Goal: Task Accomplishment & Management: Use online tool/utility

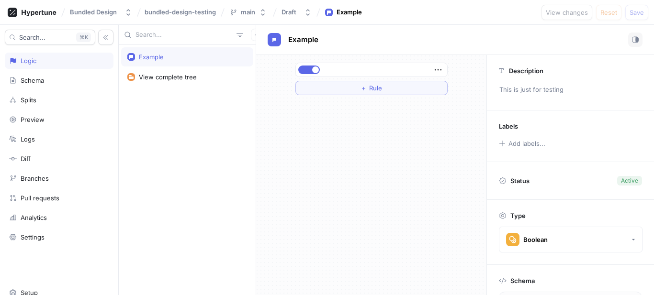
scroll to position [69, 0]
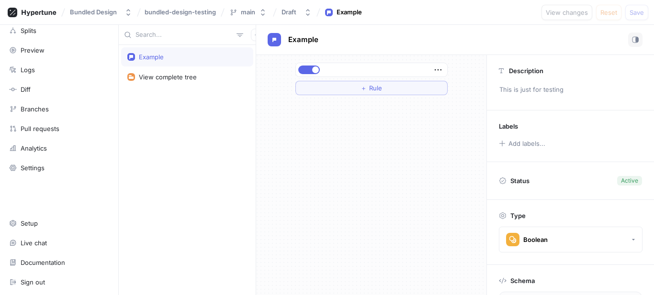
drag, startPoint x: 150, startPoint y: 65, endPoint x: 221, endPoint y: 54, distance: 72.1
click at [422, 107] on div "＋ Rule" at bounding box center [371, 175] width 230 height 240
click at [440, 71] on icon "button" at bounding box center [438, 70] width 11 height 11
click at [222, 53] on div "Example View complete tree Example ＋ Rule Description This is just for testing …" at bounding box center [386, 160] width 535 height 270
drag, startPoint x: 221, startPoint y: 54, endPoint x: 140, endPoint y: 94, distance: 90.7
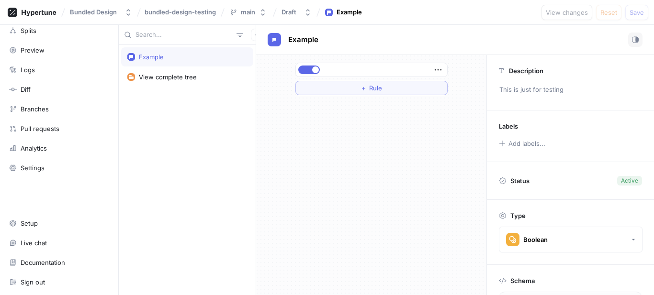
click at [140, 94] on div "Example View complete tree" at bounding box center [187, 170] width 137 height 250
click at [158, 65] on div "Example" at bounding box center [187, 56] width 132 height 19
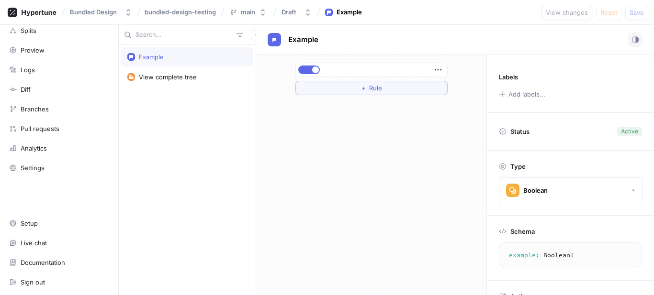
scroll to position [88, 0]
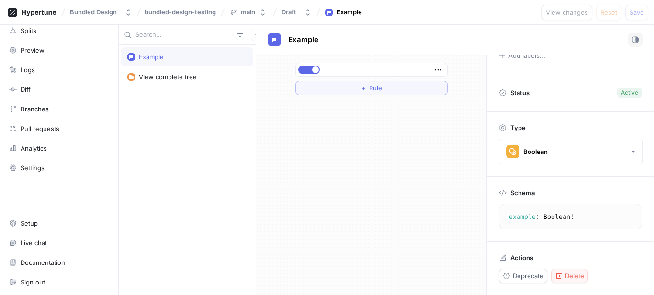
click at [574, 273] on span "Delete" at bounding box center [574, 276] width 19 height 6
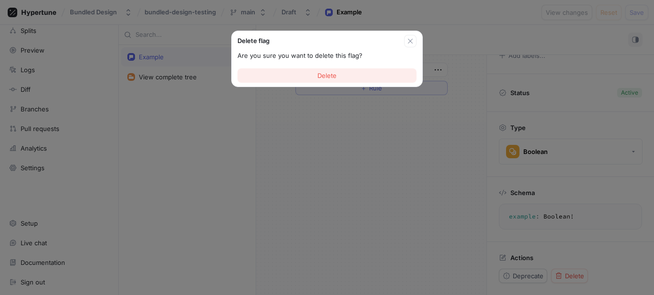
click at [322, 75] on span "Delete" at bounding box center [326, 76] width 19 height 6
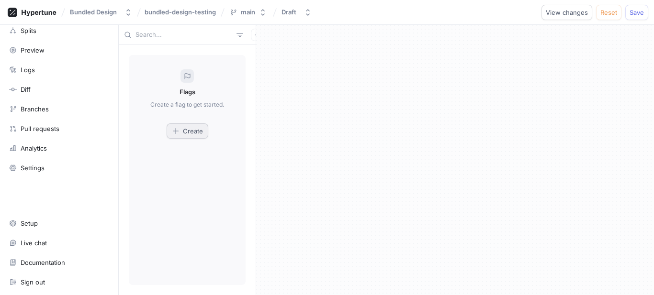
click at [178, 140] on div "Flags Create a flag to get started. Create" at bounding box center [187, 170] width 117 height 230
click at [177, 133] on icon "button" at bounding box center [176, 131] width 8 height 8
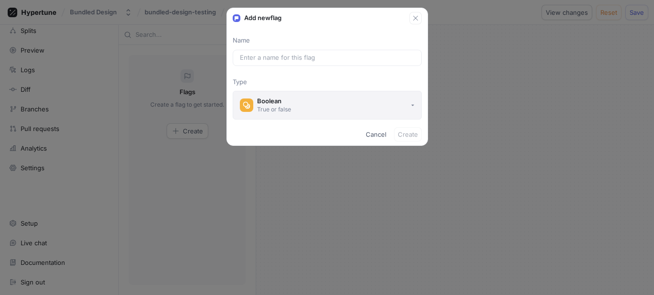
click at [292, 112] on button "Boolean True or false" at bounding box center [327, 105] width 189 height 29
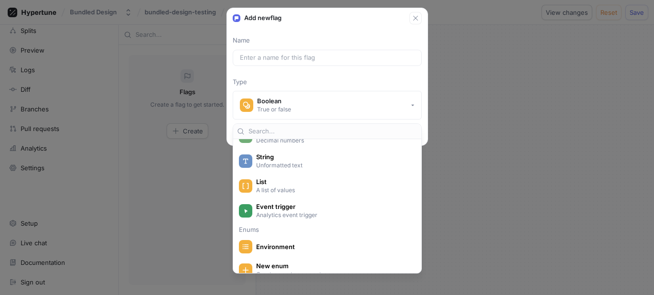
scroll to position [96, 0]
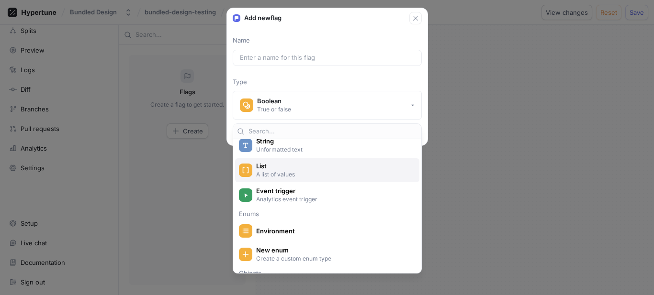
click at [315, 178] on p "A list of values" at bounding box center [332, 174] width 153 height 8
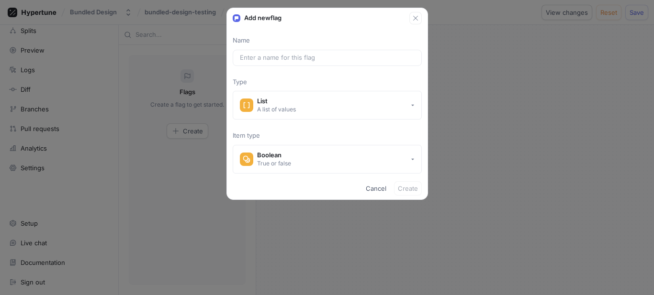
click at [141, 99] on div "Add new flag Name Type List A list of values Item type Boolean True or false Ca…" at bounding box center [327, 147] width 654 height 295
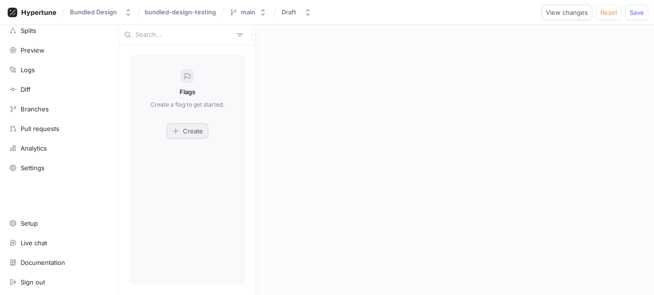
click at [194, 136] on button "Create" at bounding box center [188, 130] width 42 height 15
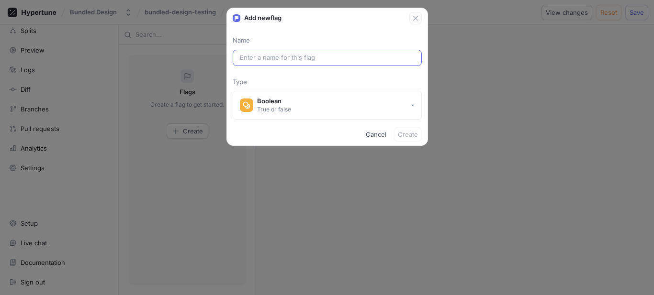
click at [295, 58] on input "text" at bounding box center [327, 58] width 175 height 10
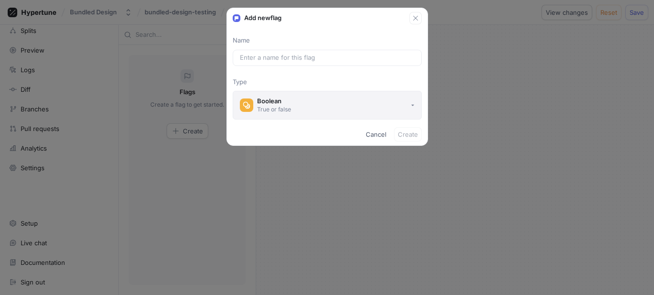
click at [280, 101] on div "Boolean" at bounding box center [274, 101] width 34 height 8
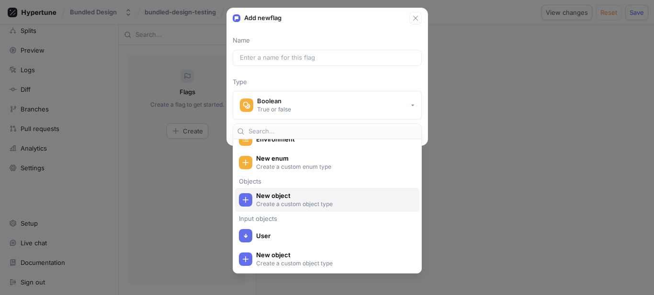
scroll to position [140, 0]
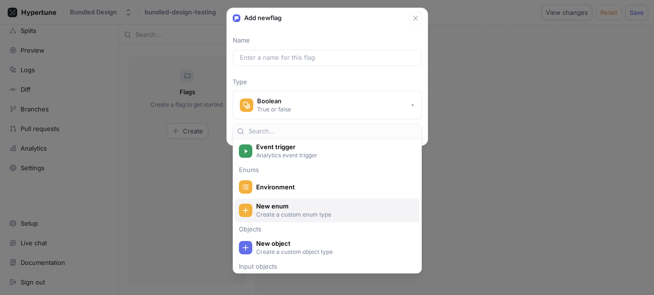
click at [323, 218] on p "Create a custom enum type" at bounding box center [332, 215] width 153 height 8
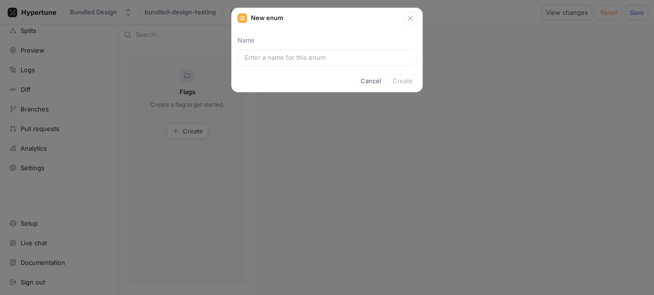
scroll to position [47, 0]
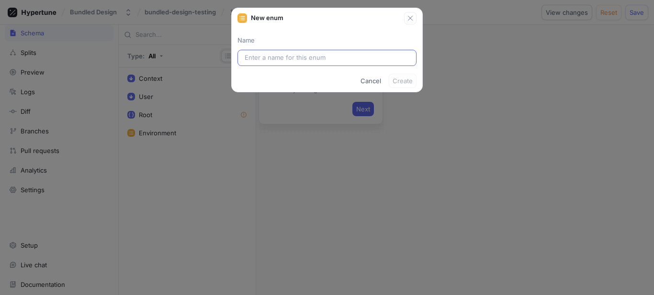
click at [314, 66] on div at bounding box center [326, 58] width 179 height 16
click at [316, 61] on input "text" at bounding box center [326, 58] width 165 height 10
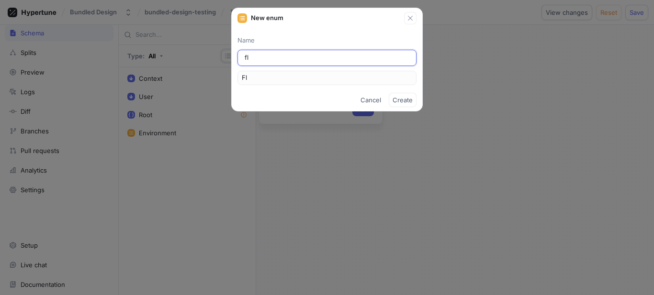
type input "flu"
type input "Flu"
type input "flux"
type input "Flux"
type input "flux-d"
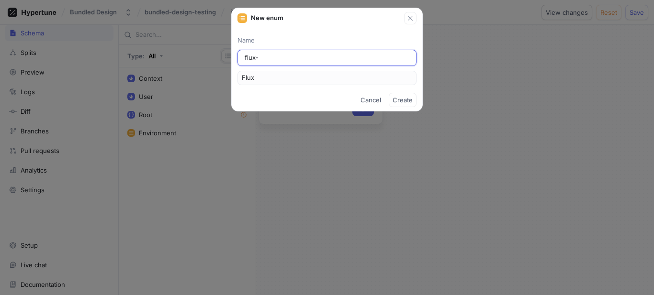
type input "FluxD"
type input "flux-de"
type input "FluxDe"
type input "flux-dev"
type input "FluxDev"
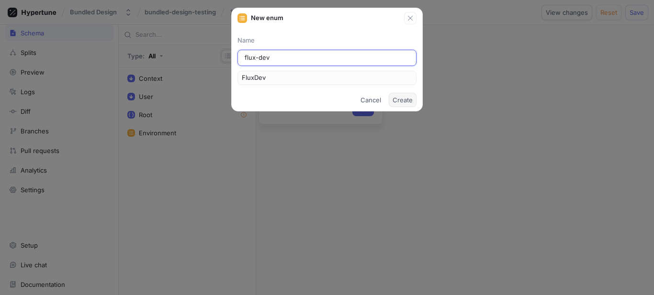
type input "flux-dev"
click at [407, 93] on button "Create" at bounding box center [403, 100] width 28 height 14
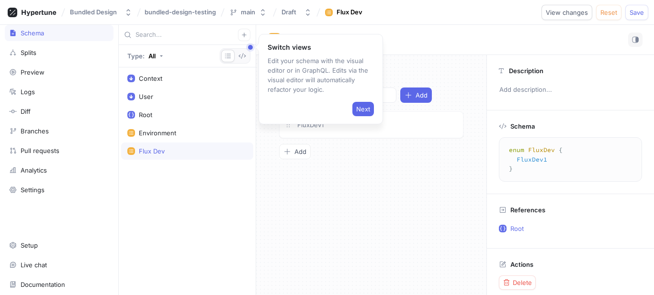
click at [367, 100] on div "Next" at bounding box center [320, 107] width 106 height 18
click at [352, 116] on div "Next" at bounding box center [320, 107] width 106 height 18
click at [361, 110] on span "Next" at bounding box center [363, 109] width 14 height 6
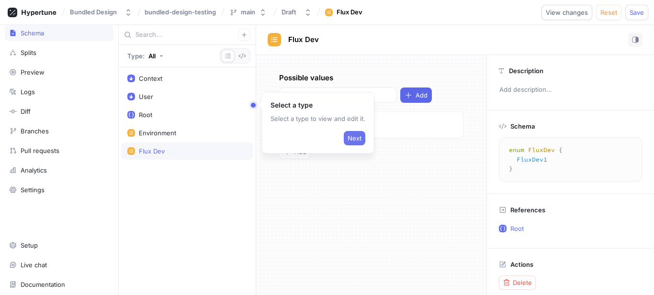
click at [357, 137] on span "Next" at bounding box center [354, 138] width 14 height 6
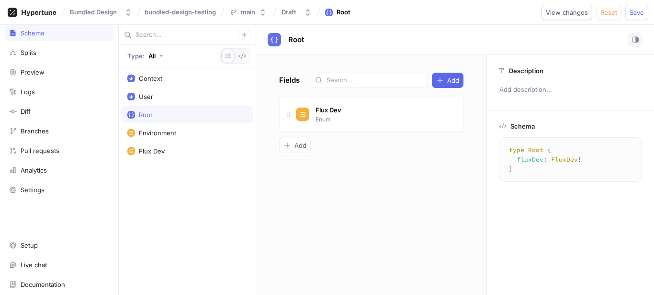
click at [180, 221] on div "Context User Root Environment Flux Dev" at bounding box center [187, 181] width 137 height 228
click at [162, 85] on div "Context" at bounding box center [187, 78] width 132 height 17
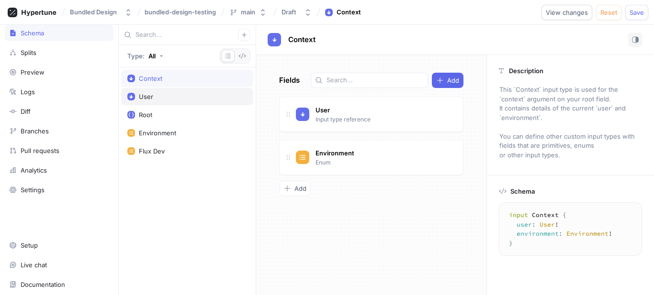
click at [173, 94] on div "User" at bounding box center [187, 97] width 120 height 8
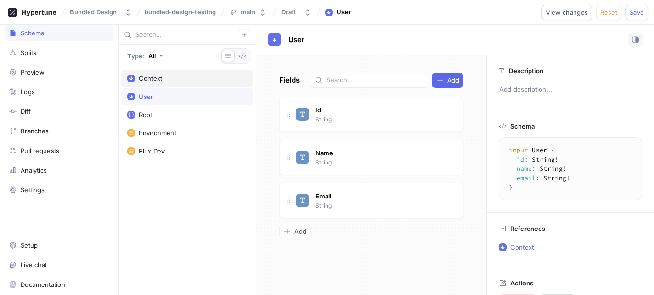
click at [176, 81] on div "Context" at bounding box center [187, 79] width 120 height 8
type textarea "input Context { user: User! environment: Environment! }"
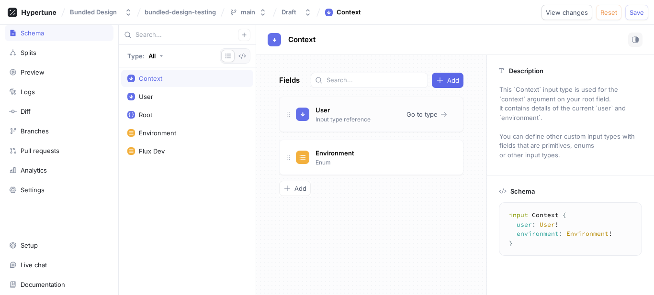
click at [290, 112] on icon at bounding box center [288, 115] width 8 height 8
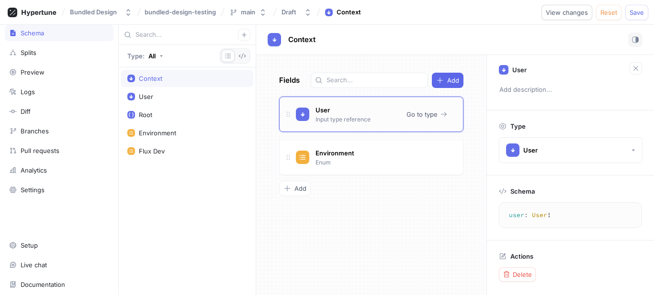
click at [343, 111] on div "User Input type reference" at bounding box center [342, 114] width 58 height 20
click at [525, 275] on span "Delete" at bounding box center [521, 275] width 19 height 6
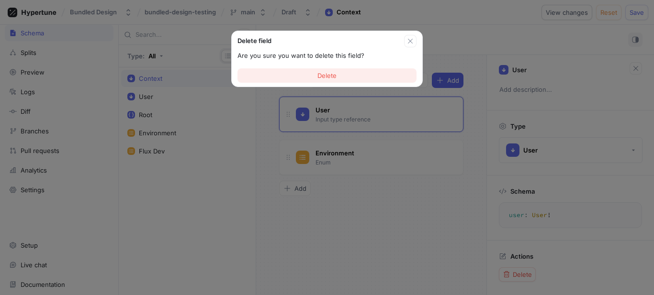
click at [328, 78] on span "Delete" at bounding box center [326, 76] width 19 height 6
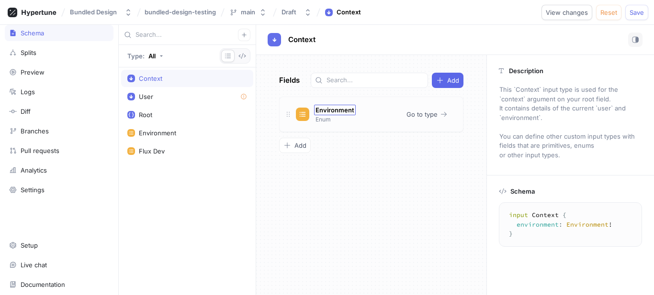
click at [330, 110] on span "Environment" at bounding box center [334, 110] width 39 height 8
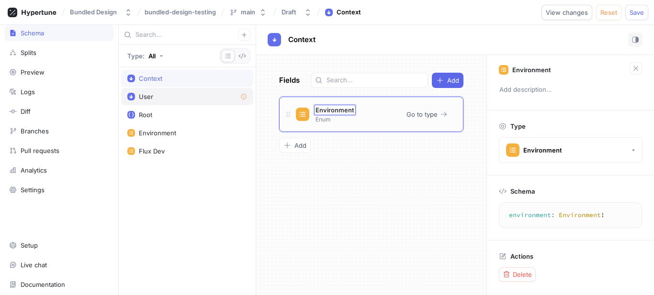
click at [154, 96] on div "User" at bounding box center [187, 97] width 120 height 8
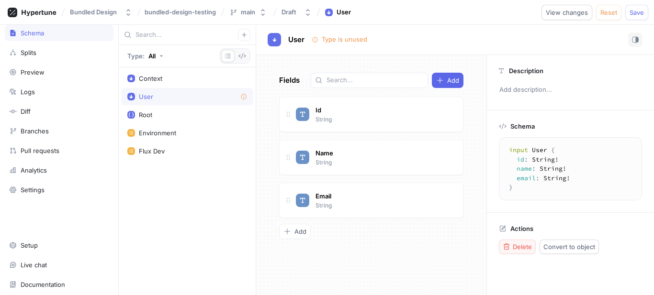
click at [527, 245] on span "Delete" at bounding box center [521, 247] width 19 height 6
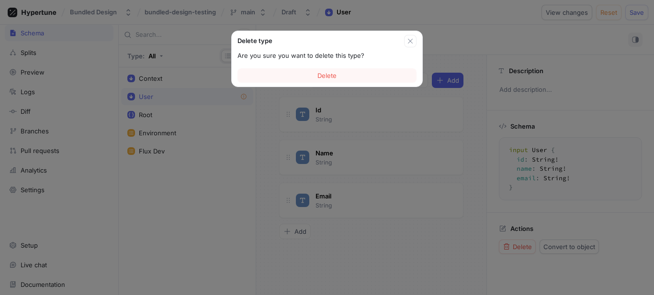
click at [320, 78] on span "Delete" at bounding box center [326, 76] width 19 height 6
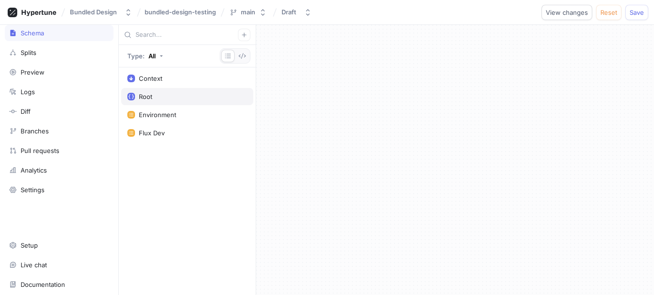
click at [171, 96] on div "Root" at bounding box center [187, 97] width 120 height 8
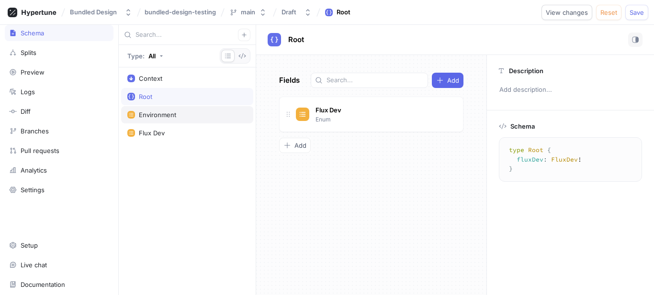
click at [153, 120] on div "Environment" at bounding box center [187, 114] width 132 height 17
type textarea "enum Environment { development, production, test }"
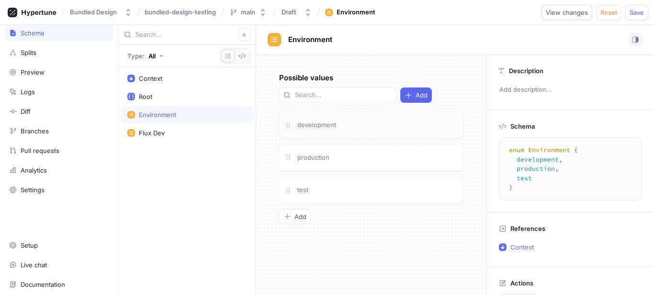
click at [398, 125] on div "development" at bounding box center [377, 125] width 162 height 11
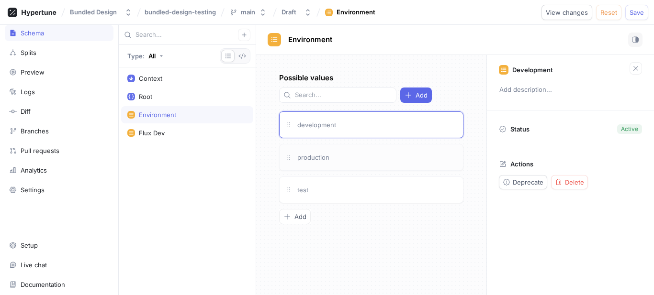
drag, startPoint x: 398, startPoint y: 125, endPoint x: 354, endPoint y: 151, distance: 51.0
click at [359, 133] on div "development" at bounding box center [371, 124] width 184 height 27
click at [151, 98] on div "Root" at bounding box center [145, 97] width 13 height 8
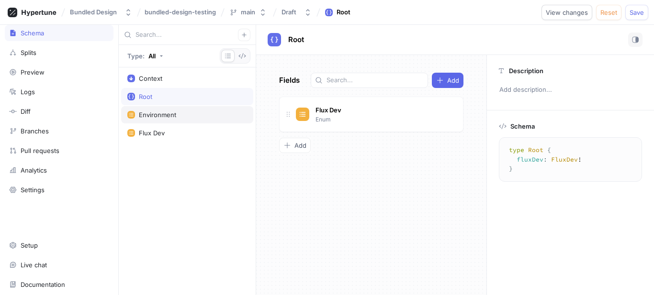
click at [155, 110] on div "Environment" at bounding box center [187, 114] width 132 height 17
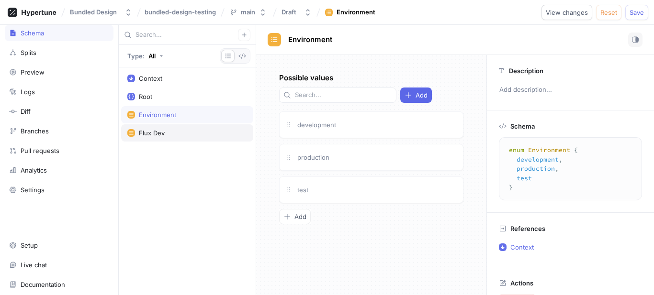
click at [159, 136] on div "Flux Dev" at bounding box center [152, 133] width 26 height 8
type textarea "enum FluxDev { FluxDev1 }"
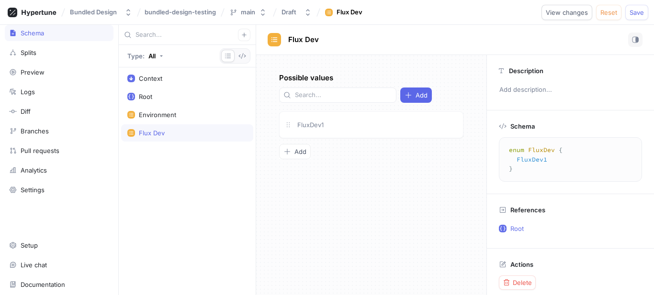
click at [158, 162] on div "Context Root Environment Flux Dev" at bounding box center [187, 181] width 137 height 228
click at [295, 38] on span "Flux Dev" at bounding box center [303, 40] width 31 height 8
type input "Image Models"
click at [315, 204] on div "Image Models Image Models Possible values Add FluxDev1 To pick up a draggable i…" at bounding box center [455, 160] width 398 height 270
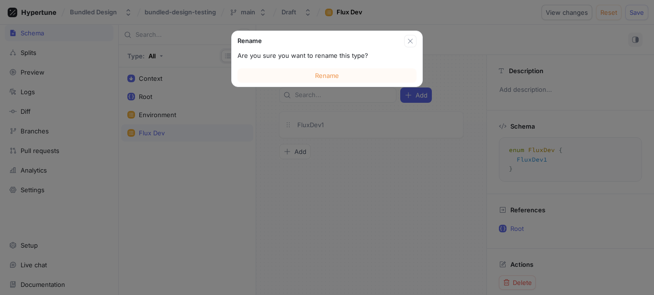
click at [337, 73] on span "Rename" at bounding box center [327, 76] width 24 height 6
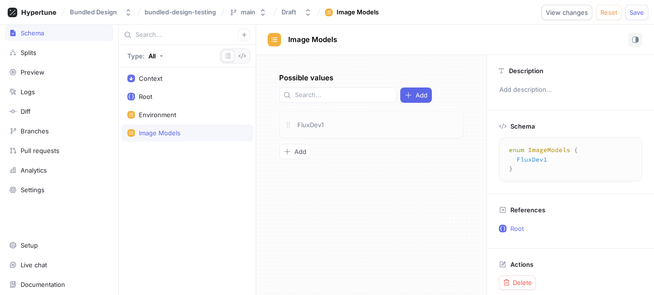
click at [332, 118] on div "FluxDev1" at bounding box center [371, 124] width 184 height 27
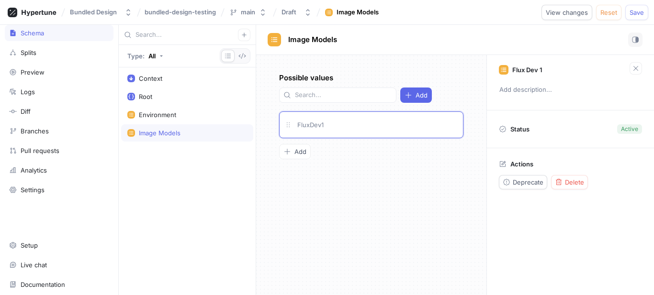
drag, startPoint x: 332, startPoint y: 118, endPoint x: 307, endPoint y: 223, distance: 108.7
click at [307, 223] on div "Possible values Add FluxDev1 To pick up a draggable item, press the space bar. …" at bounding box center [371, 175] width 230 height 240
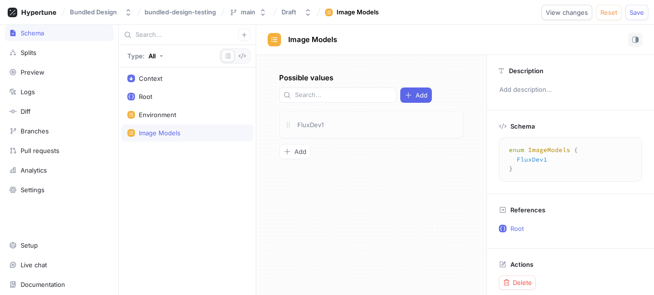
drag, startPoint x: 343, startPoint y: 113, endPoint x: 343, endPoint y: 133, distance: 19.1
click at [347, 120] on div "FluxDev1" at bounding box center [371, 124] width 184 height 27
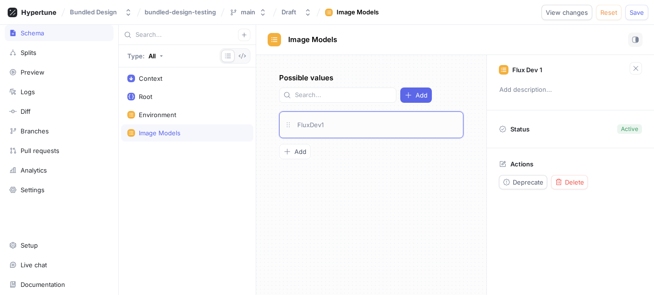
click at [343, 133] on div "FluxDev1" at bounding box center [371, 124] width 184 height 27
click at [522, 70] on p "Flux Dev 1" at bounding box center [527, 70] width 30 height 8
click at [533, 71] on p "Flux Dev 1" at bounding box center [527, 70] width 30 height 8
click at [562, 185] on div "Delete" at bounding box center [569, 182] width 29 height 8
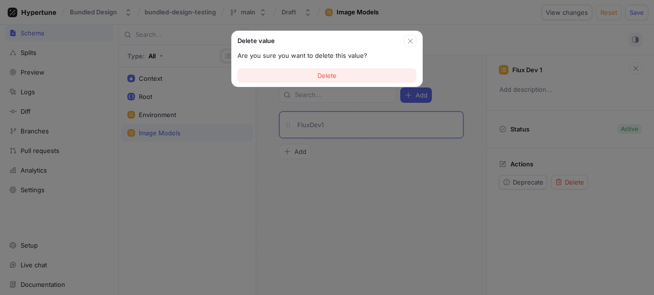
click at [332, 78] on span "Delete" at bounding box center [326, 76] width 19 height 6
click at [320, 78] on span "Delete" at bounding box center [326, 76] width 19 height 6
click at [329, 73] on span "Delete" at bounding box center [326, 76] width 19 height 6
click at [326, 81] on button "Delete" at bounding box center [326, 75] width 179 height 14
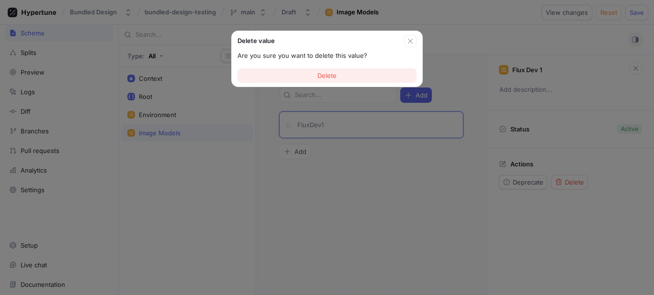
click at [326, 81] on button "Delete" at bounding box center [326, 75] width 179 height 14
click at [417, 44] on div "Delete value" at bounding box center [327, 39] width 190 height 16
click at [412, 41] on icon "button" at bounding box center [410, 41] width 8 height 8
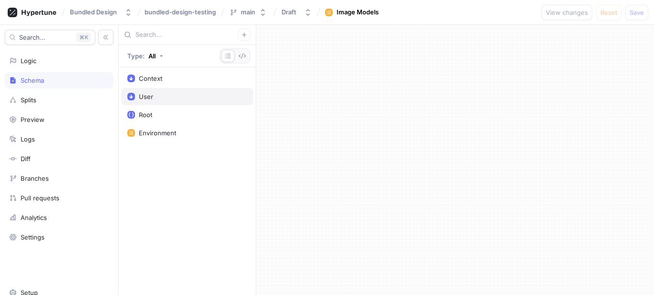
click at [175, 103] on div "User" at bounding box center [187, 96] width 132 height 17
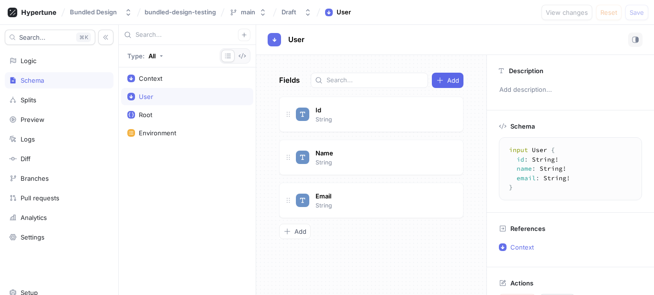
scroll to position [25, 0]
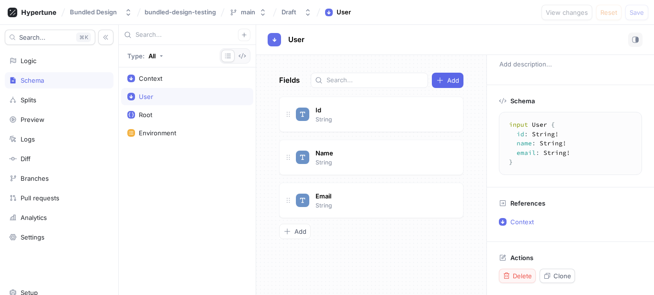
click at [524, 280] on button "Delete" at bounding box center [517, 276] width 37 height 14
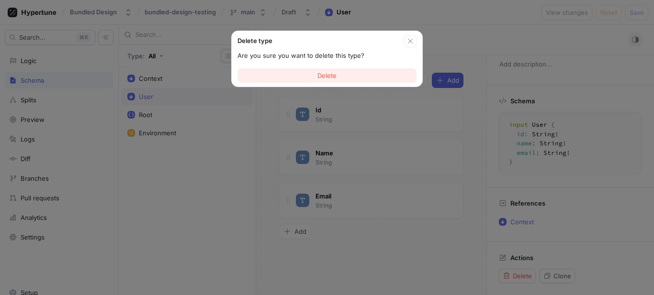
click at [333, 74] on span "Delete" at bounding box center [326, 76] width 19 height 6
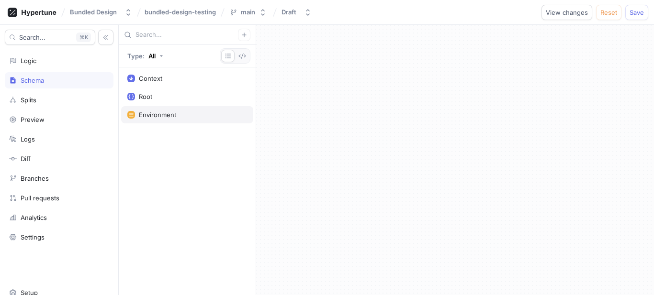
click at [162, 116] on div "Environment" at bounding box center [157, 115] width 37 height 8
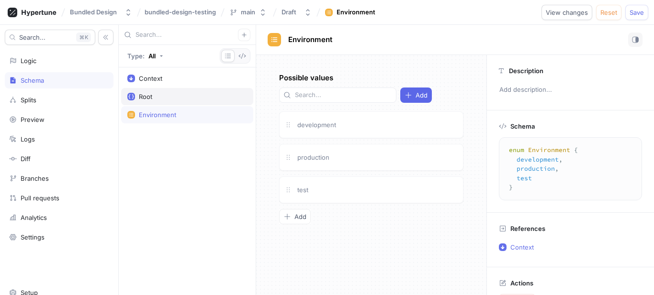
click at [155, 98] on div "Root" at bounding box center [187, 97] width 120 height 8
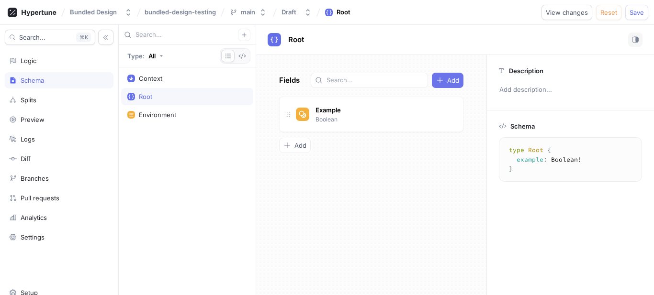
click at [442, 77] on icon "button" at bounding box center [440, 81] width 8 height 8
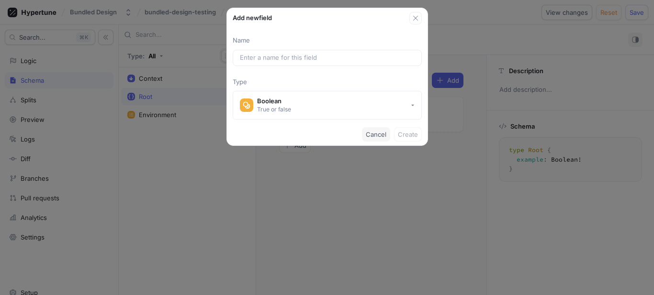
click at [376, 135] on span "Cancel" at bounding box center [376, 135] width 21 height 6
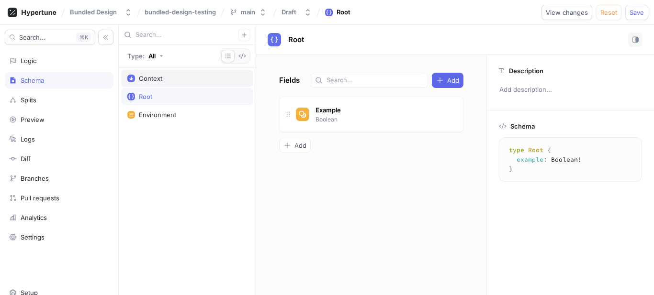
click at [158, 84] on div "Context" at bounding box center [187, 78] width 132 height 17
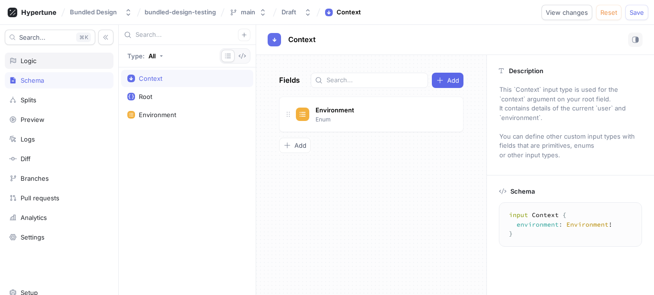
click at [35, 67] on div "Logic" at bounding box center [59, 61] width 109 height 16
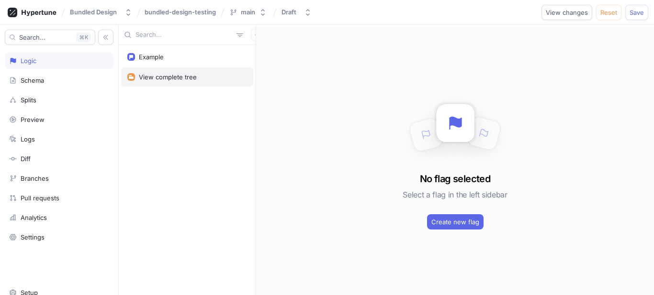
click at [151, 74] on div "View complete tree" at bounding box center [168, 77] width 58 height 8
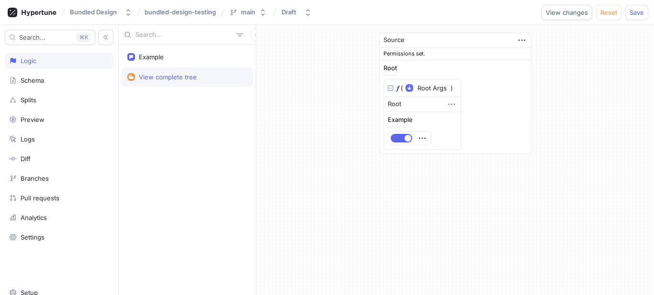
click at [448, 105] on icon "button" at bounding box center [451, 104] width 11 height 11
click at [473, 119] on p "Delete" at bounding box center [470, 122] width 19 height 10
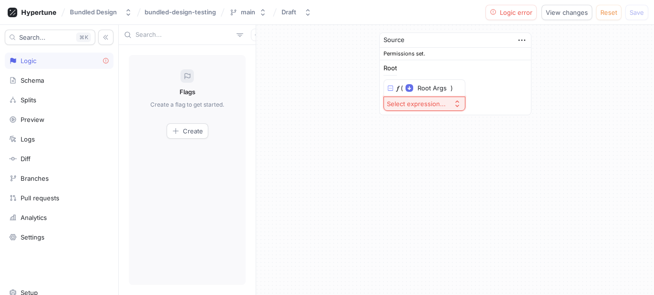
drag, startPoint x: 439, startPoint y: 90, endPoint x: 347, endPoint y: 127, distance: 99.0
click at [347, 127] on div "Source Permissions set. Root 𝑓 ( Root Args ▾ {} ▸ context: Context ) Select exp…" at bounding box center [455, 160] width 398 height 270
click at [37, 79] on div "Schema" at bounding box center [32, 81] width 23 height 8
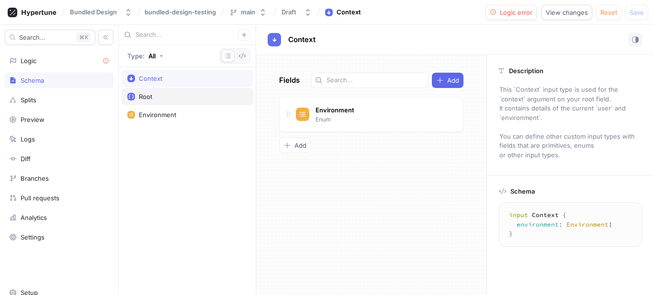
click at [171, 93] on div "Root" at bounding box center [187, 97] width 120 height 8
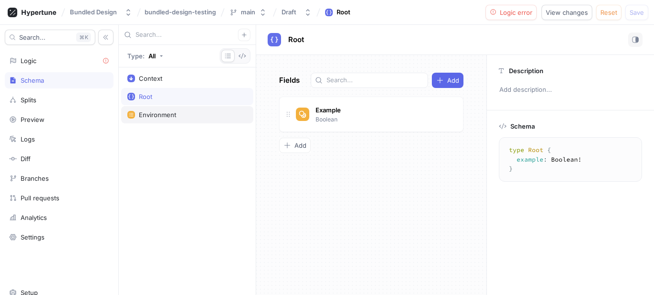
click at [171, 112] on div "Environment" at bounding box center [157, 115] width 37 height 8
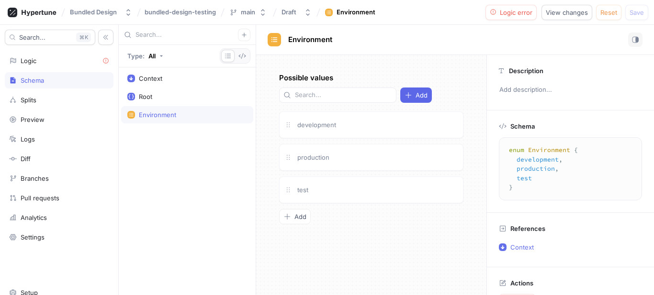
click at [155, 67] on div "Context Root Environment" at bounding box center [187, 181] width 137 height 228
click at [159, 77] on div "Context" at bounding box center [150, 79] width 23 height 8
type textarea "input Context { environment: Environment! }"
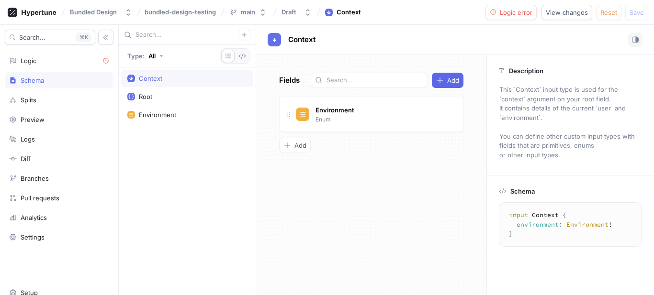
click at [40, 69] on div "Search... K Logic Schema Splits Preview Logs Diff Branches Pull requests Analyt…" at bounding box center [59, 160] width 119 height 270
click at [38, 62] on div "Logic" at bounding box center [59, 61] width 100 height 8
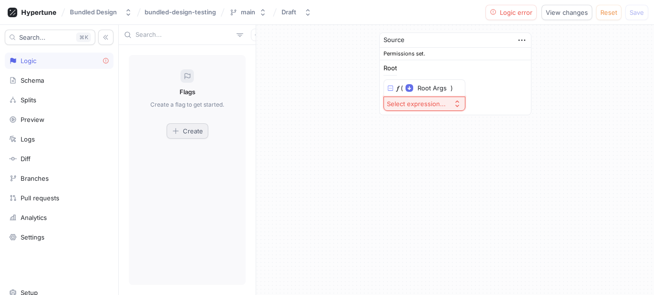
click at [189, 126] on button "Create" at bounding box center [188, 130] width 42 height 15
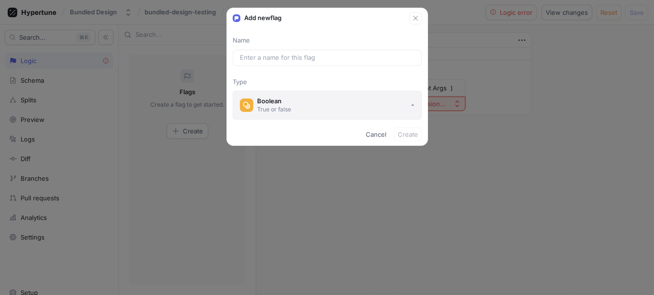
click at [289, 106] on div "True or false" at bounding box center [274, 109] width 34 height 8
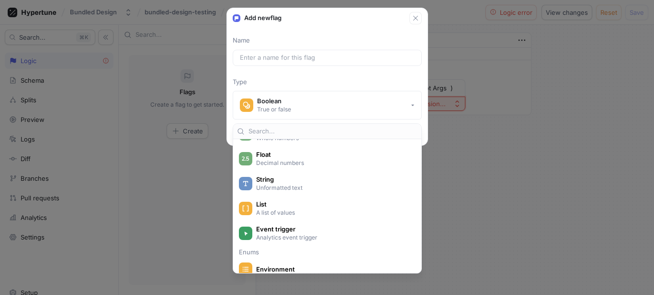
scroll to position [144, 0]
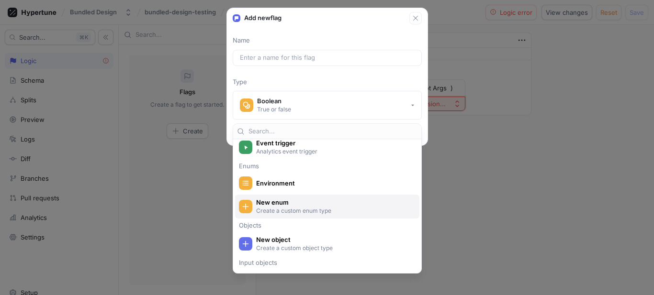
click at [318, 213] on p "Create a custom enum type" at bounding box center [332, 211] width 153 height 8
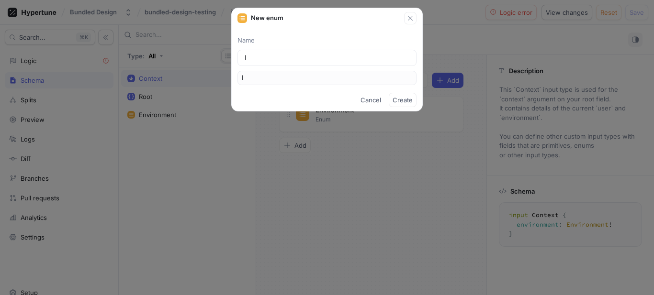
type input "Im"
type input "Ima"
type input "Imag"
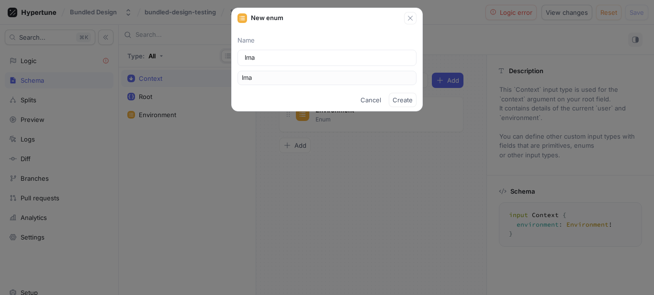
type input "Imag"
type input "Image"
type input "ImageM"
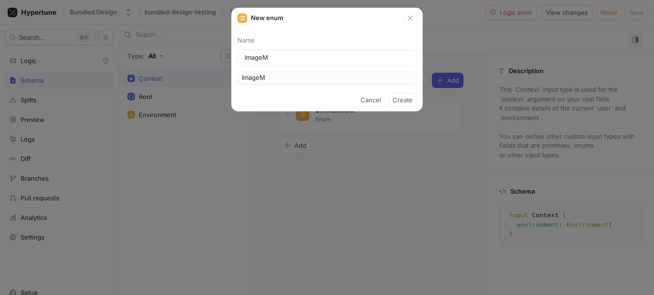
type input "ImageMo"
type input "ImageMod"
type input "ImageMode"
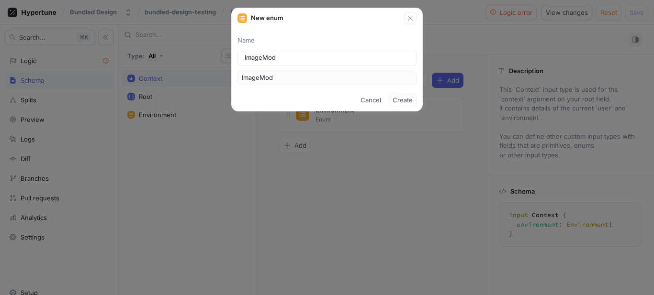
type input "ImageMode"
type input "ImageModel"
type input "ImageModels"
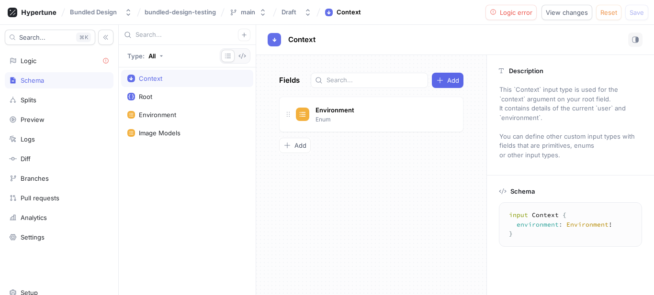
type textarea "enum ImageModels { ImageModels1 }"
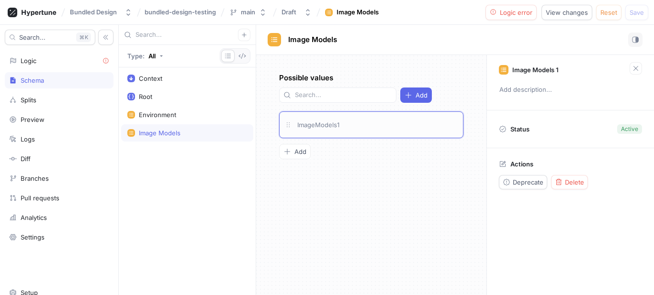
click at [317, 133] on div "ImageModels1" at bounding box center [371, 124] width 184 height 27
click at [383, 122] on div "ImageModels1" at bounding box center [377, 125] width 162 height 11
click at [545, 70] on p "Image Models 1" at bounding box center [535, 70] width 46 height 8
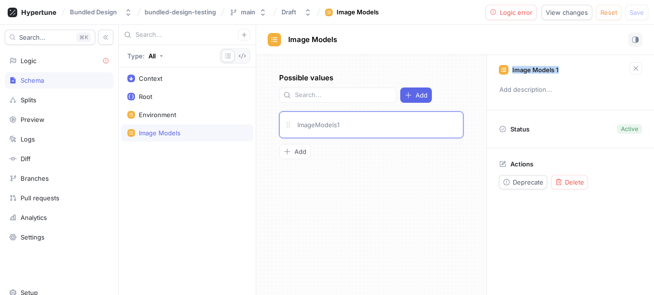
click at [545, 70] on p "Image Models 1" at bounding box center [535, 70] width 46 height 8
click at [522, 167] on p "Actions" at bounding box center [521, 164] width 23 height 8
click at [386, 88] on div "Add" at bounding box center [355, 95] width 153 height 15
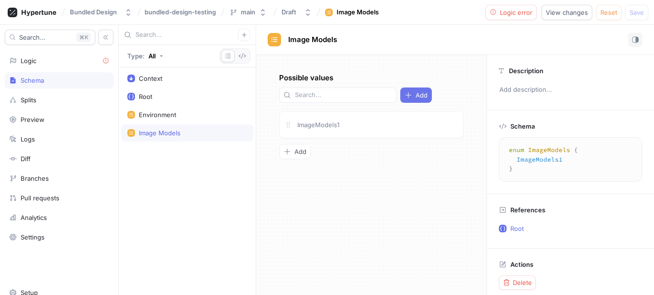
click at [404, 96] on icon "button" at bounding box center [408, 95] width 8 height 8
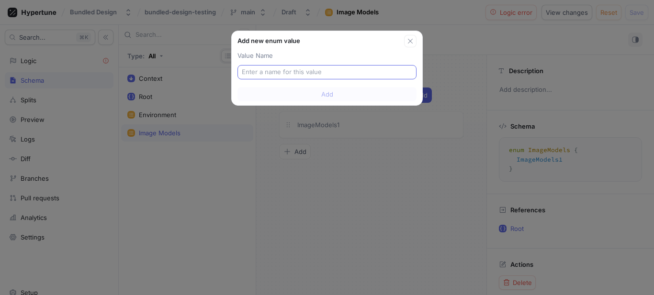
type input "F"
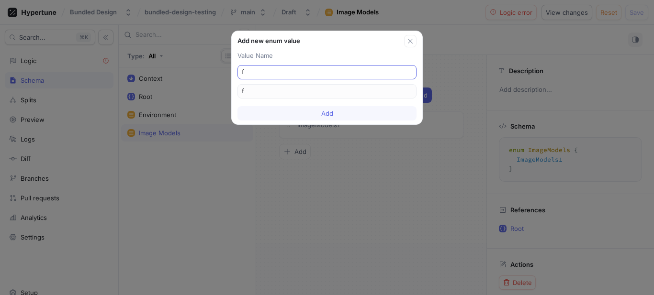
type input "fl"
type input "flu"
type input "flud"
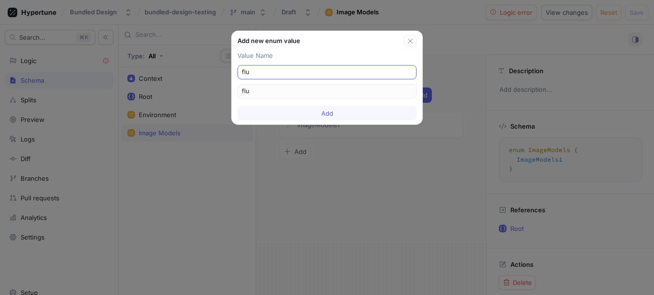
type input "flud"
type input "flu"
type input "flux"
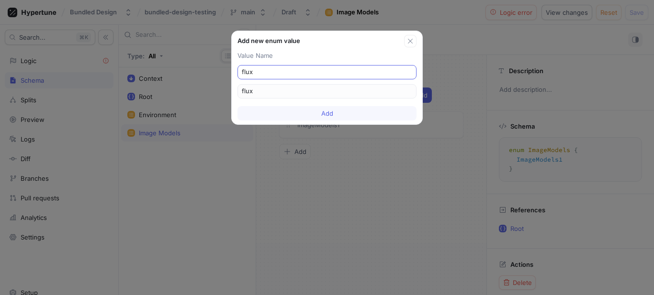
type input "flux-"
type input "flux-d"
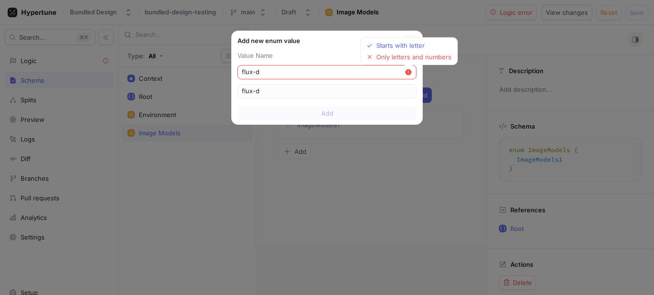
type input "flux-de"
type input "flux-dev"
click at [279, 69] on input "flux-dev" at bounding box center [323, 72] width 163 height 10
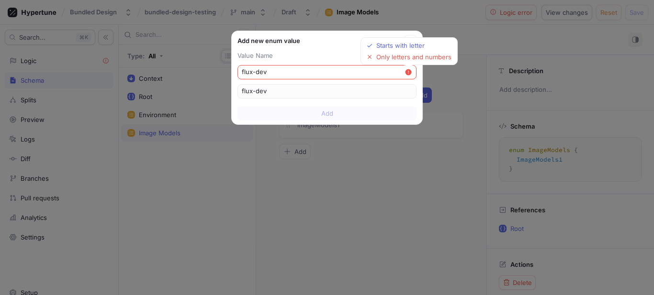
type input "f"
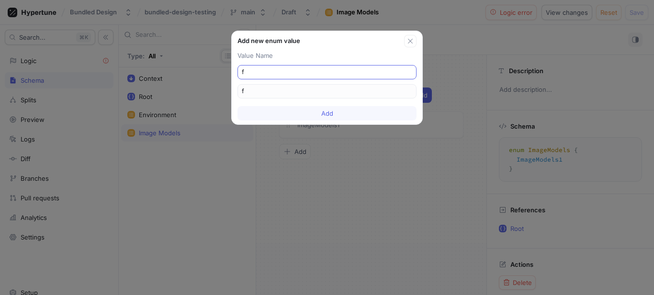
type input "fl"
type input "flu"
type input "flux"
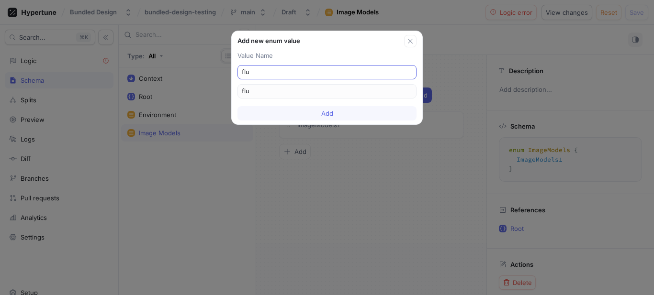
type input "flux"
type input "flux-"
type input "flux-d"
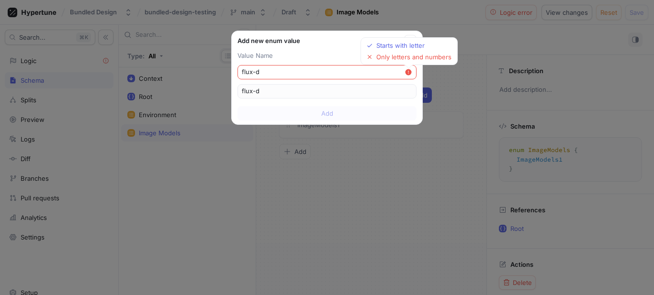
type input "flux-de"
type input "flux-d"
type input "flux-"
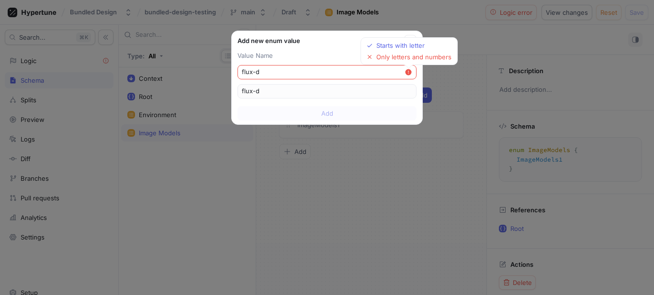
type input "flux-"
type input "flux"
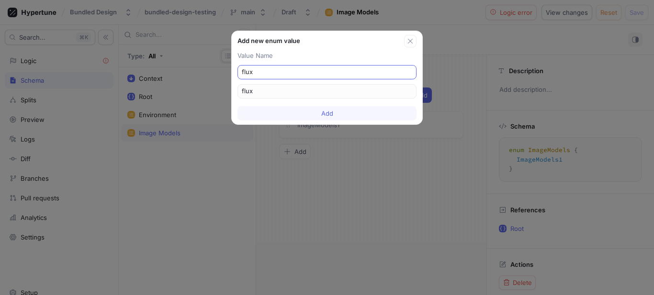
type input "fluxd"
type input "fluxde"
type input "fluxdev"
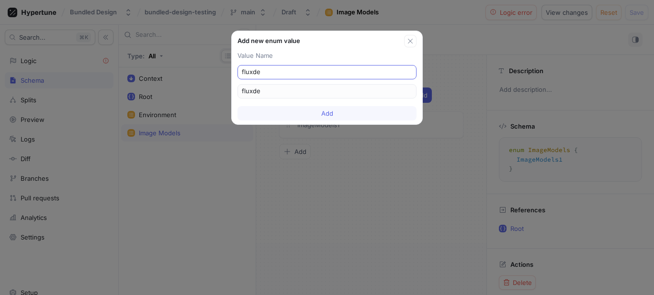
type input "fluxdev"
click at [279, 69] on input "fluxdev" at bounding box center [327, 72] width 170 height 10
click at [233, 96] on div "Value Name fluxdev fluxdev" at bounding box center [327, 74] width 190 height 55
click at [308, 111] on button "Add" at bounding box center [326, 113] width 179 height 14
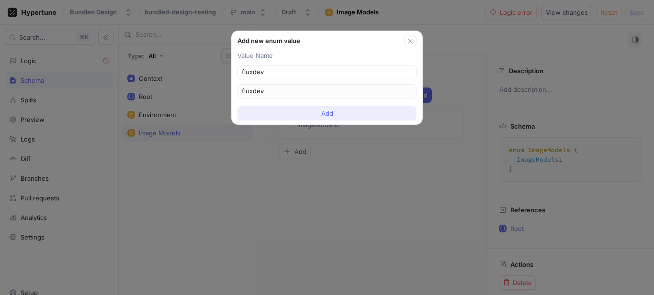
type textarea "enum ImageModels { fluxdev, ImageModels1 }"
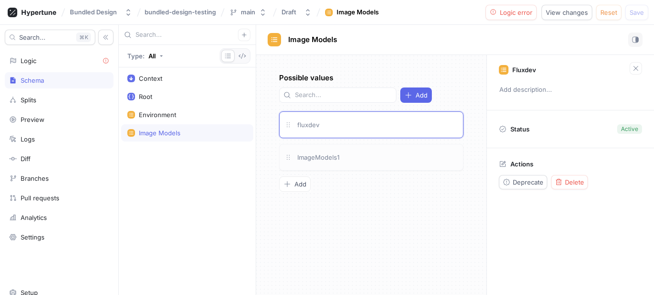
click at [416, 162] on div "ImageModels1" at bounding box center [377, 157] width 162 height 11
click at [579, 189] on button "Delete" at bounding box center [569, 182] width 37 height 14
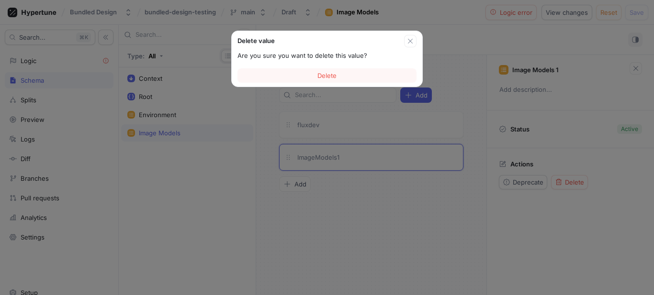
click at [300, 67] on div "Delete" at bounding box center [327, 76] width 190 height 22
click at [311, 75] on button "Delete" at bounding box center [326, 75] width 179 height 14
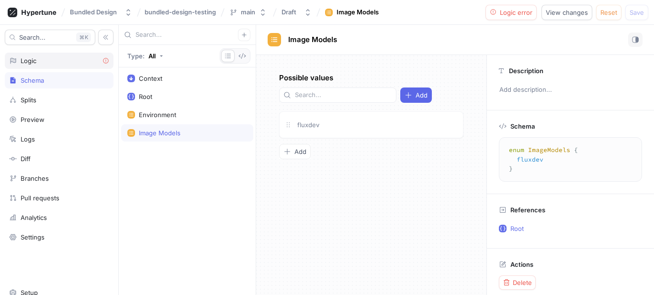
click at [32, 66] on div "Logic" at bounding box center [59, 61] width 109 height 16
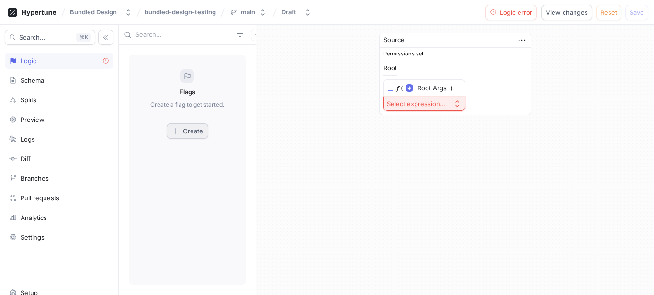
click at [198, 131] on span "Create" at bounding box center [193, 131] width 20 height 6
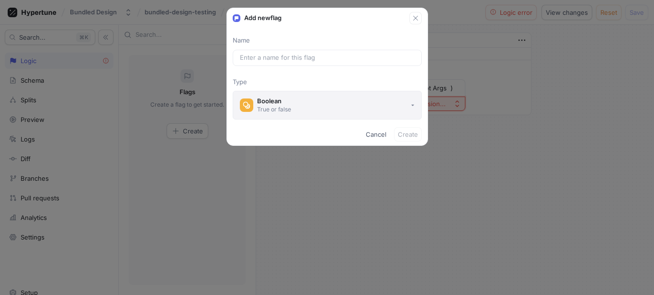
click at [311, 100] on button "Boolean True or false" at bounding box center [327, 105] width 189 height 29
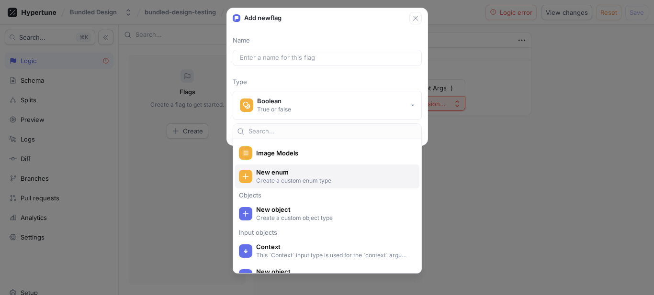
scroll to position [212, 0]
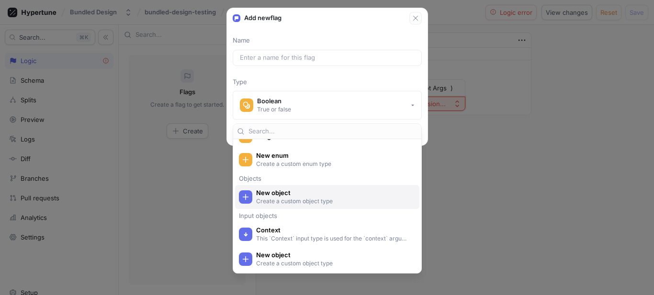
click at [324, 199] on p "Create a custom object type" at bounding box center [332, 201] width 153 height 8
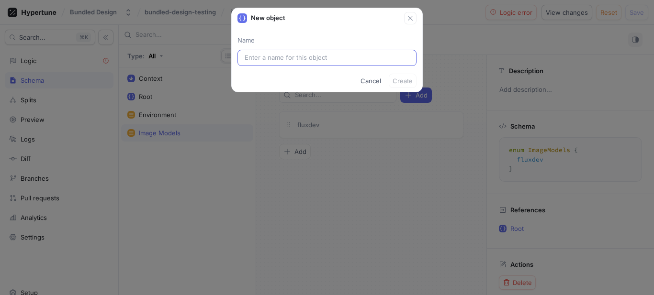
click at [307, 61] on input "text" at bounding box center [326, 58] width 165 height 10
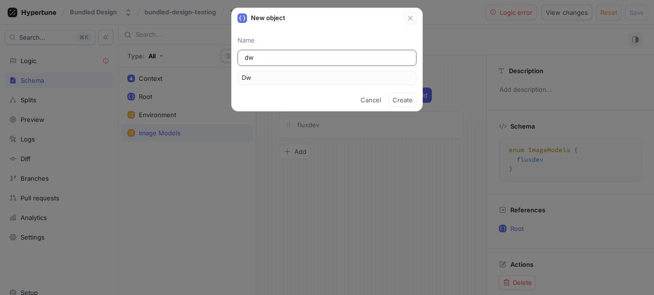
type input "dwd"
type input "Dwd"
type input "dwdw"
type input "Dwdw"
type input "dwdwd"
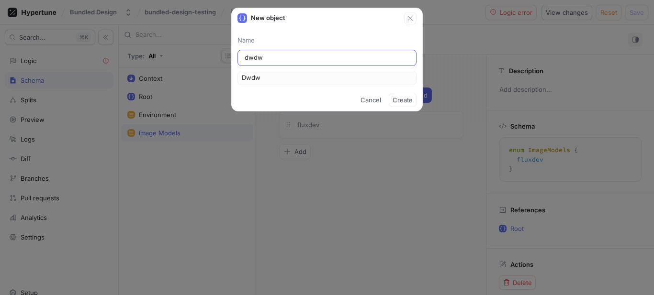
type input "Dwdwd"
type input "dwdwd"
click at [391, 97] on button "Create" at bounding box center [403, 100] width 28 height 14
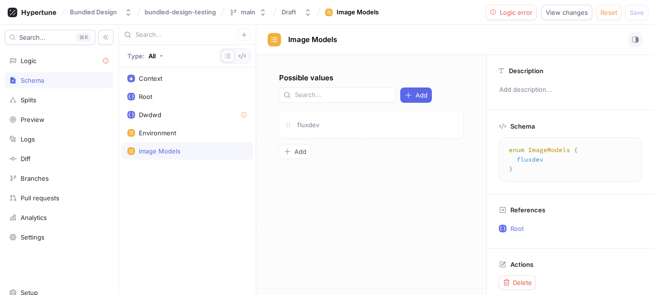
type textarea "type Dwdwd"
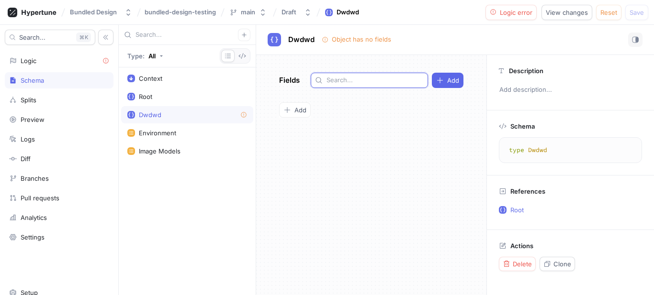
click at [362, 81] on input "text" at bounding box center [374, 81] width 97 height 10
click at [310, 111] on button "Add" at bounding box center [295, 109] width 32 height 15
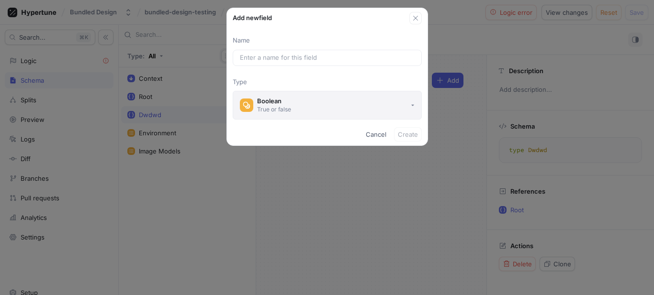
click at [323, 103] on button "Boolean True or false" at bounding box center [327, 105] width 189 height 29
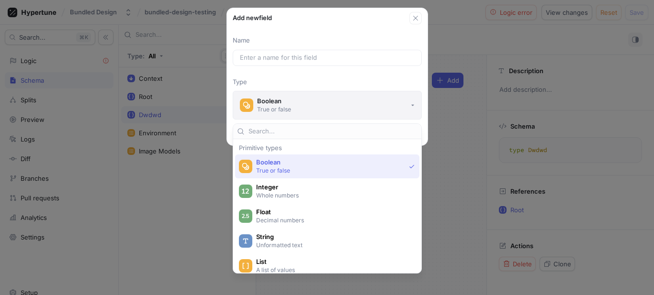
click at [323, 103] on button "Boolean True or false" at bounding box center [327, 105] width 189 height 29
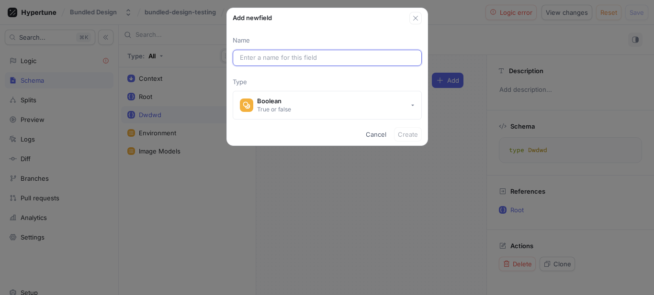
click at [333, 58] on input "text" at bounding box center [327, 58] width 175 height 10
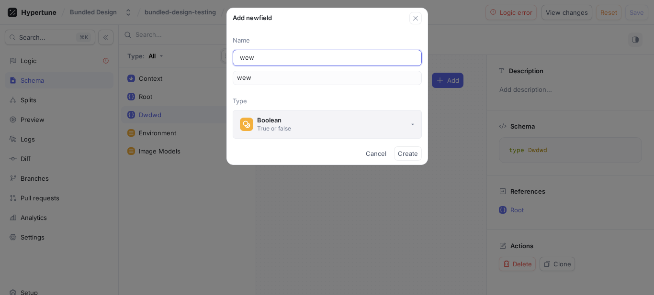
type input "wewe"
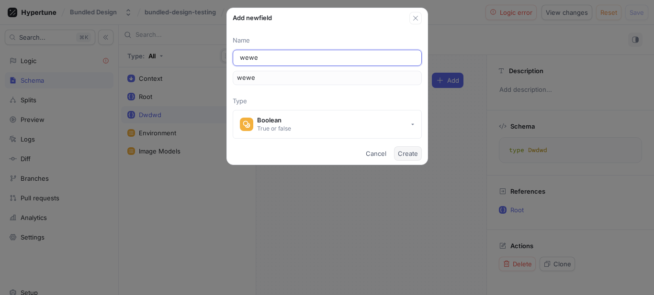
type input "wewe"
click at [399, 146] on button "Create" at bounding box center [408, 153] width 28 height 14
type textarea "type Dwdwd { wewe: Boolean! }"
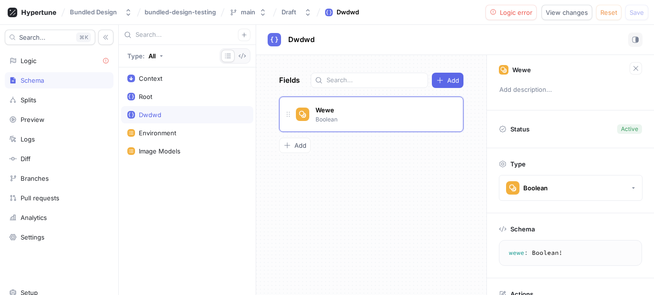
drag, startPoint x: 332, startPoint y: 121, endPoint x: 193, endPoint y: 111, distance: 138.6
drag, startPoint x: 193, startPoint y: 111, endPoint x: 167, endPoint y: 208, distance: 100.0
click at [167, 208] on div "Context Root Dwdwd Environment Image Models" at bounding box center [187, 181] width 137 height 228
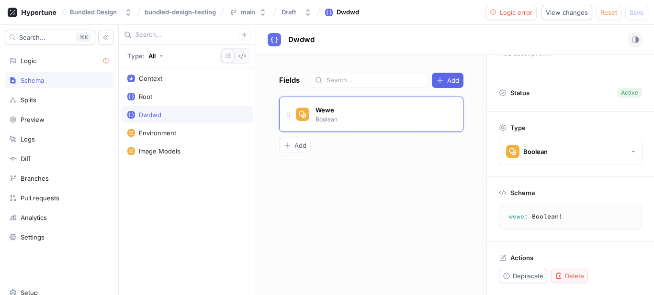
click at [572, 279] on span "Delete" at bounding box center [574, 276] width 19 height 6
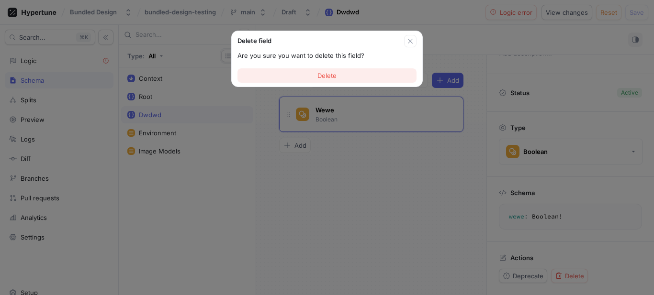
click at [331, 69] on button "Delete" at bounding box center [326, 75] width 179 height 14
